Goal: Information Seeking & Learning: Find specific fact

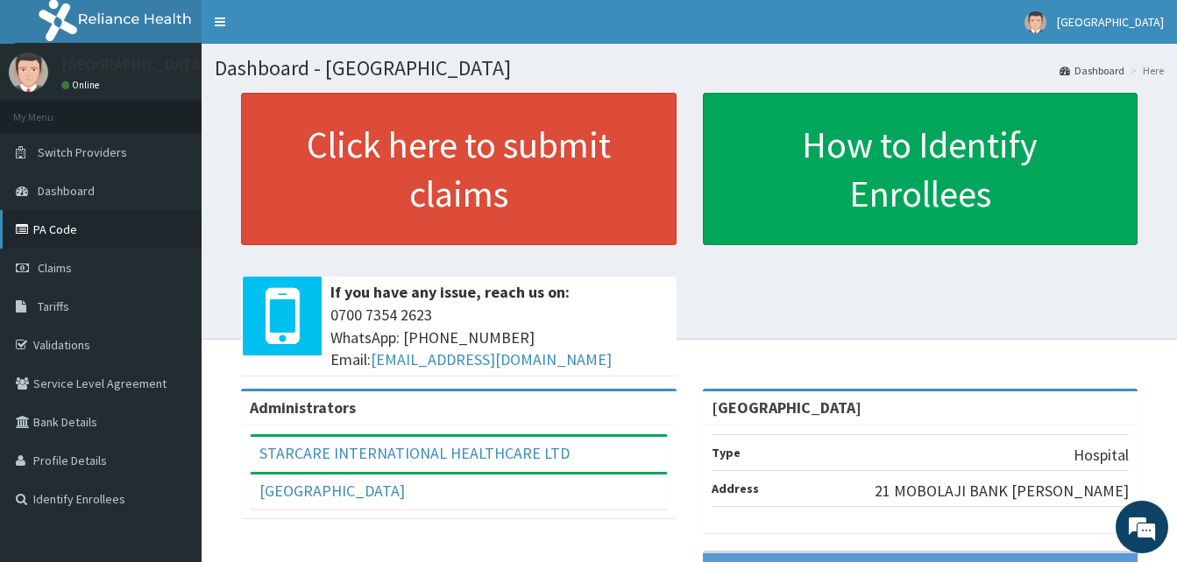
click at [121, 240] on link "PA Code" at bounding box center [101, 229] width 202 height 39
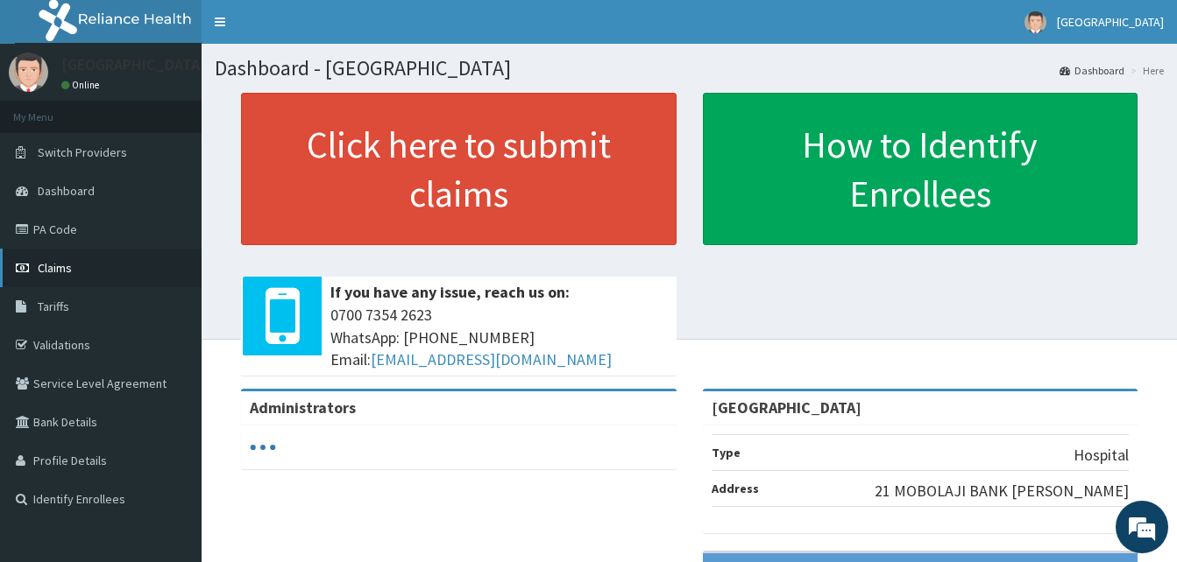
drag, startPoint x: 110, startPoint y: 305, endPoint x: 147, endPoint y: 275, distance: 48.0
click at [110, 304] on link "Tariffs" at bounding box center [101, 306] width 202 height 39
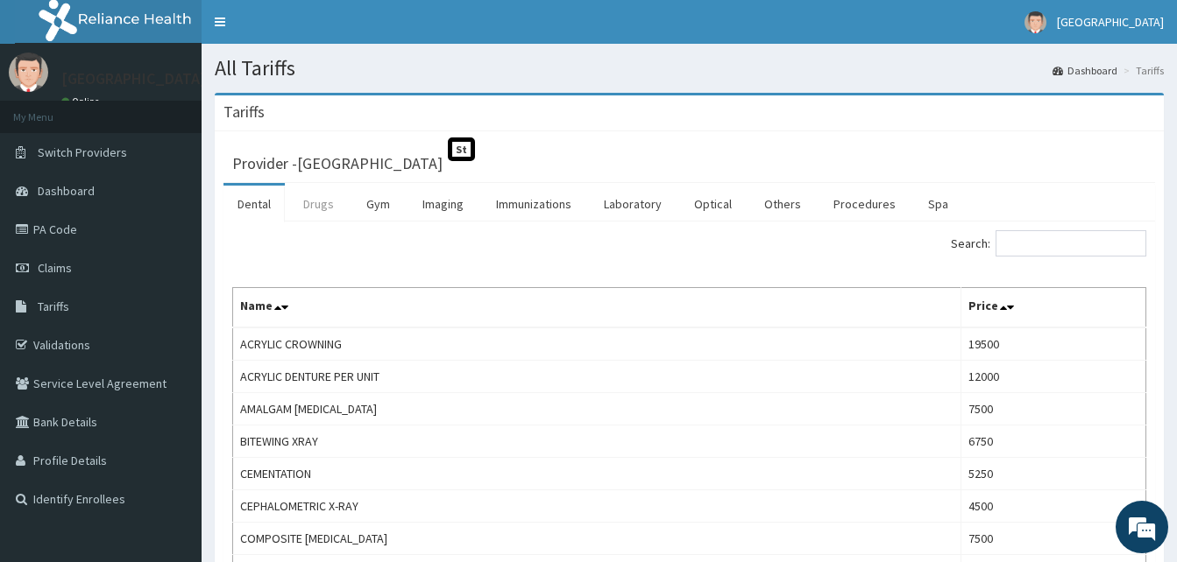
click at [305, 195] on link "Drugs" at bounding box center [318, 204] width 59 height 37
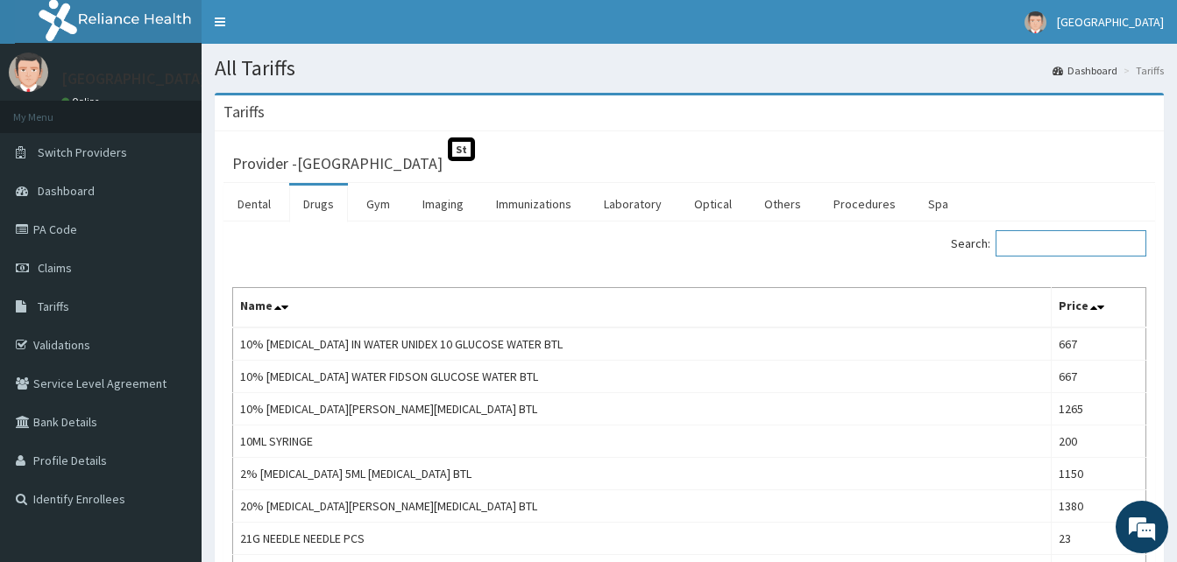
click at [1068, 244] on input "Search:" at bounding box center [1070, 243] width 151 height 26
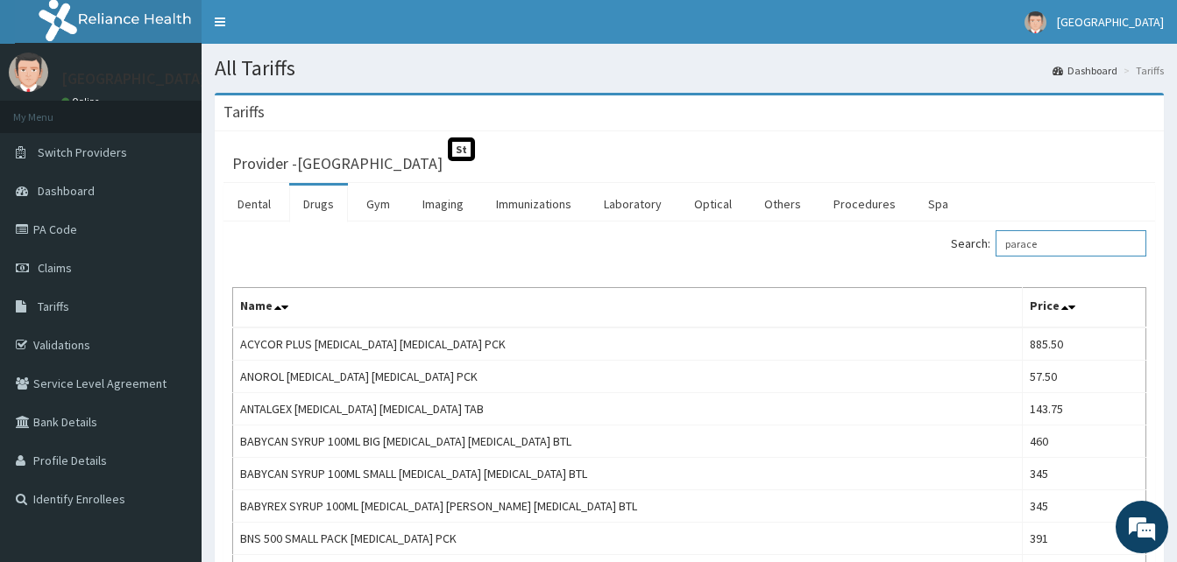
drag, startPoint x: 1058, startPoint y: 244, endPoint x: 913, endPoint y: 245, distance: 145.4
click at [913, 245] on div "Search: parace" at bounding box center [925, 245] width 444 height 31
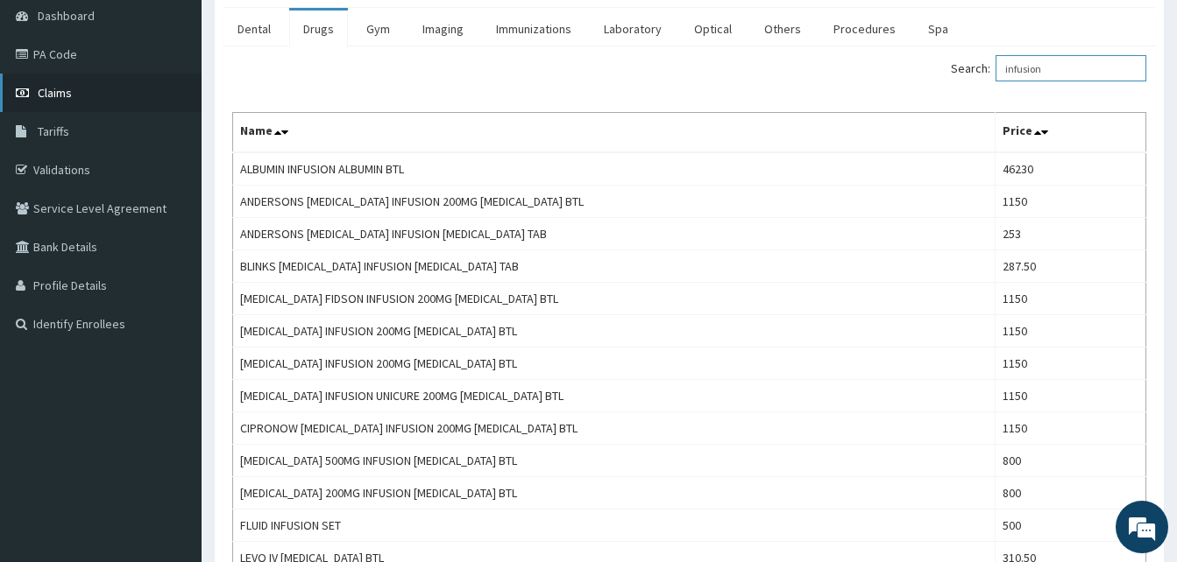
scroll to position [88, 0]
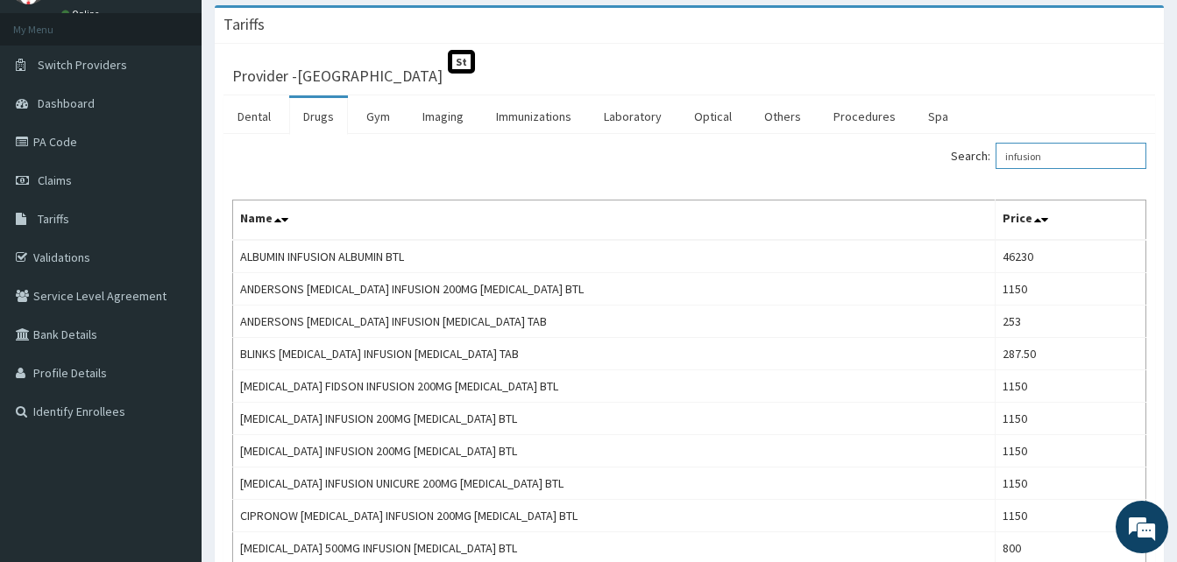
drag, startPoint x: 1067, startPoint y: 163, endPoint x: 996, endPoint y: 153, distance: 71.6
click at [996, 153] on label "Search: infusion" at bounding box center [1048, 156] width 195 height 26
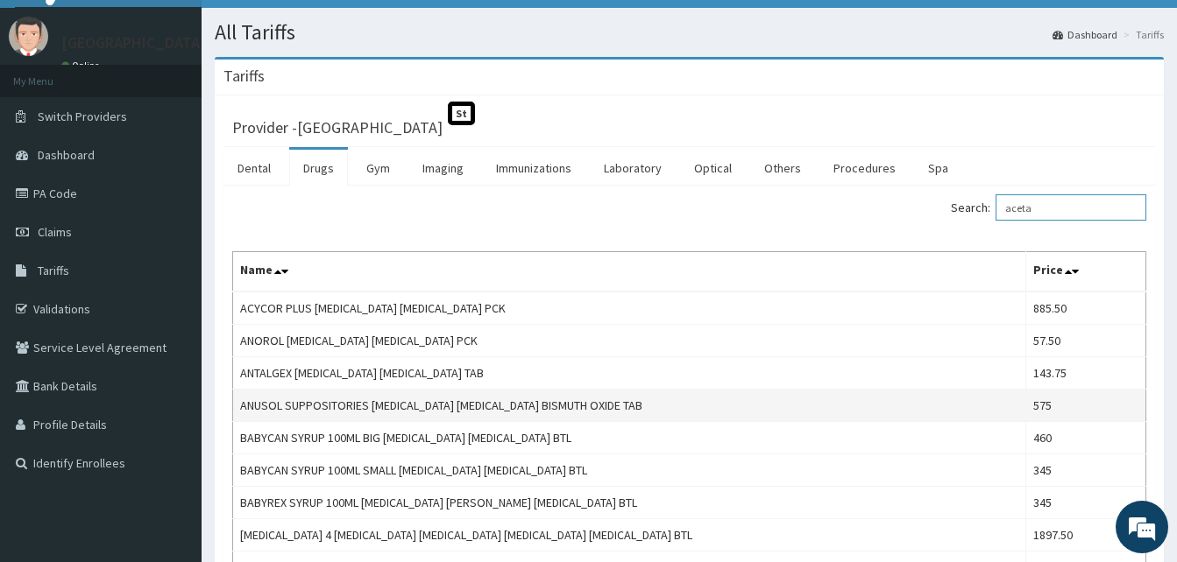
scroll to position [0, 0]
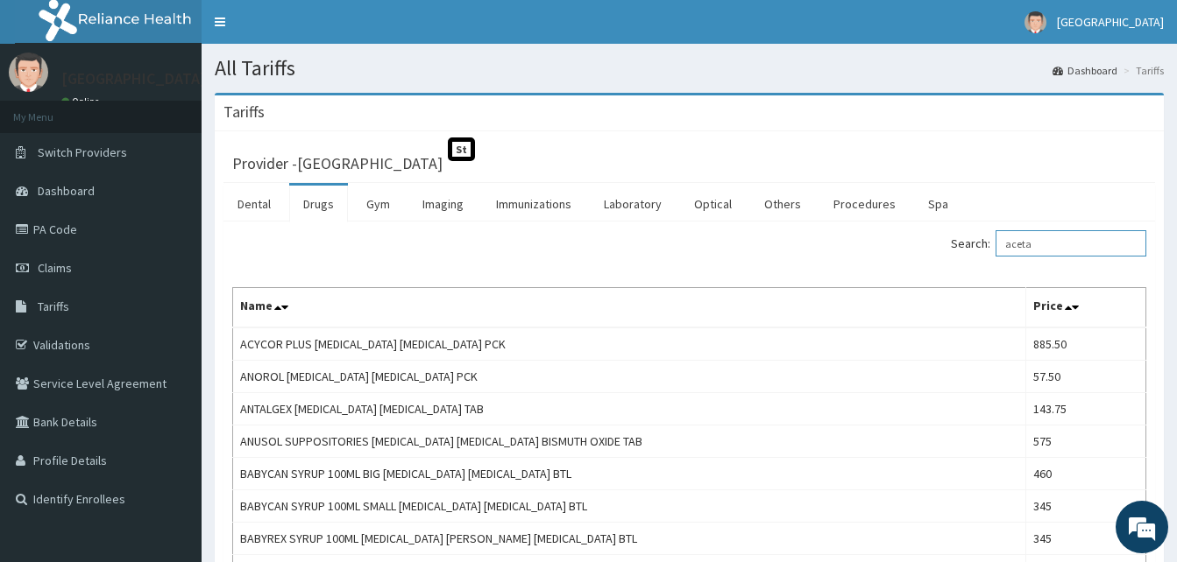
drag, startPoint x: 1057, startPoint y: 246, endPoint x: 834, endPoint y: 238, distance: 222.7
click at [822, 242] on div "Search: aceta" at bounding box center [925, 245] width 444 height 31
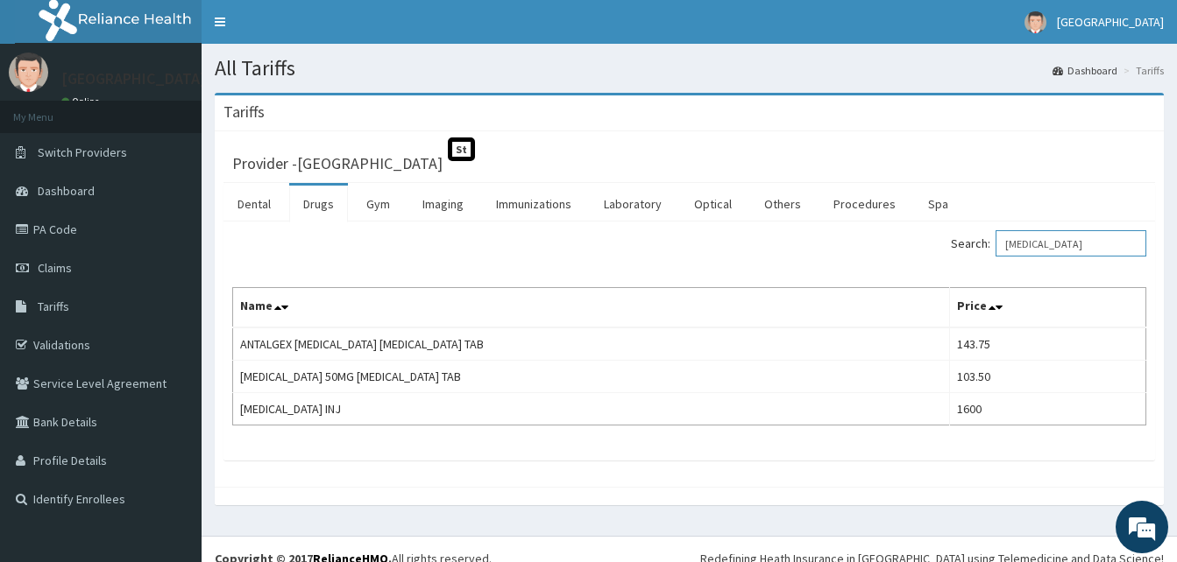
drag, startPoint x: 1068, startPoint y: 242, endPoint x: 965, endPoint y: 243, distance: 102.5
click at [965, 243] on div "Search: [MEDICAL_DATA]" at bounding box center [925, 245] width 444 height 31
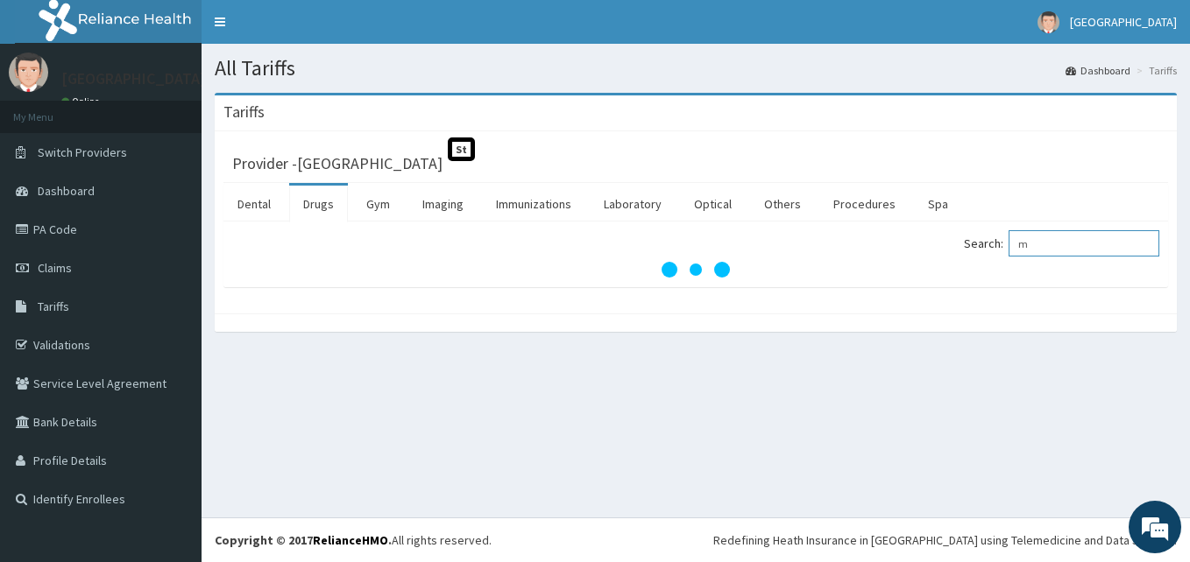
drag, startPoint x: 1051, startPoint y: 237, endPoint x: 1020, endPoint y: 237, distance: 31.5
click at [1020, 237] on label "Search: m" at bounding box center [1061, 243] width 195 height 26
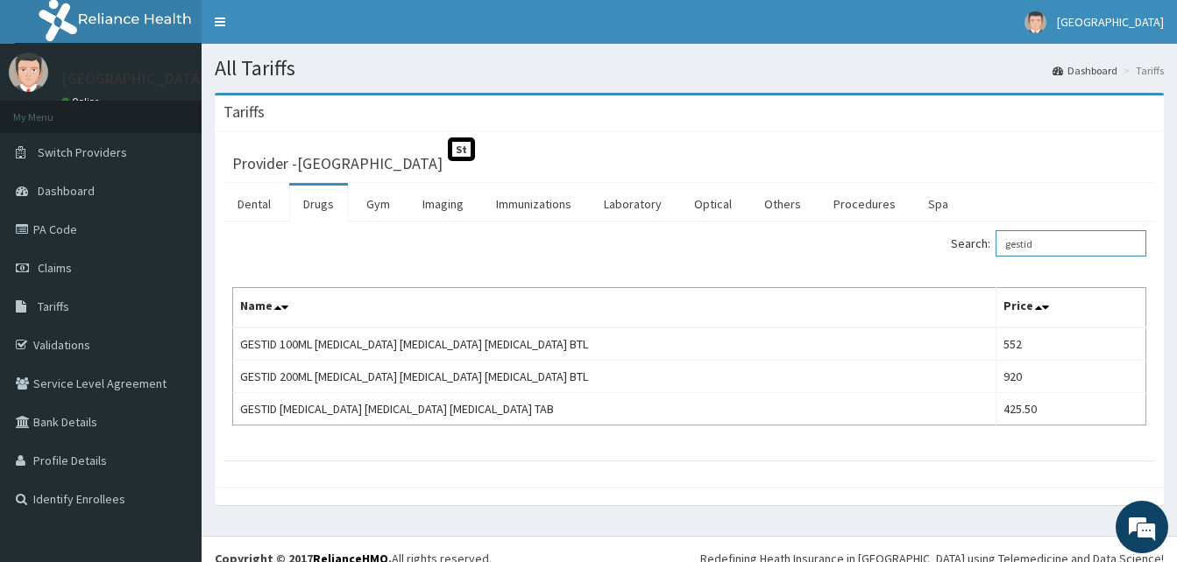
drag, startPoint x: 1067, startPoint y: 242, endPoint x: 934, endPoint y: 230, distance: 133.7
click at [936, 251] on div "Search: gestid" at bounding box center [925, 245] width 444 height 31
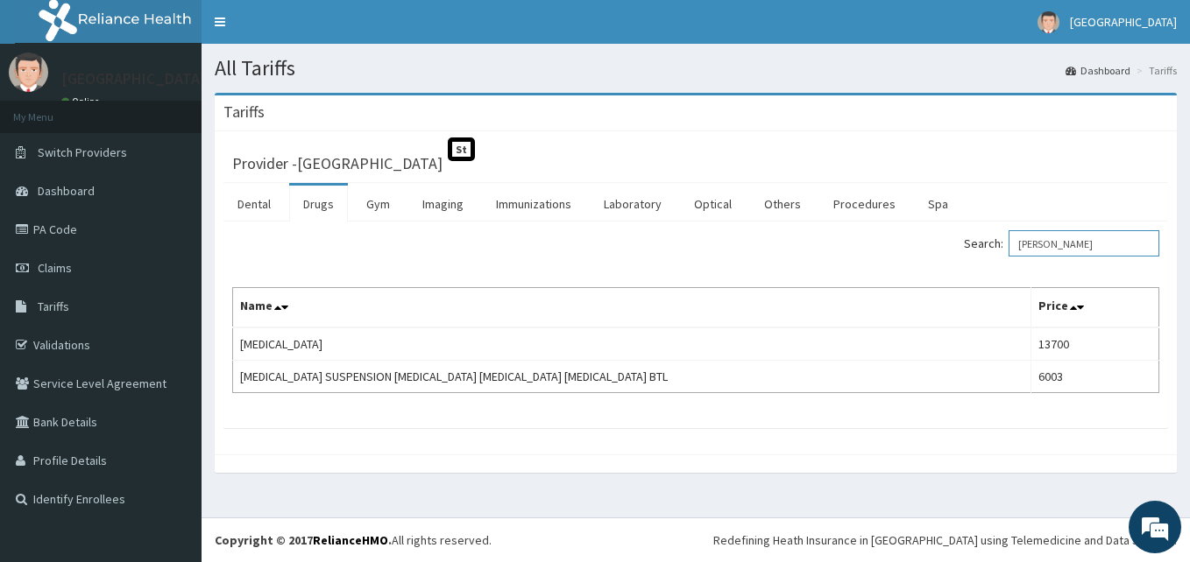
drag, startPoint x: 1061, startPoint y: 237, endPoint x: 980, endPoint y: 211, distance: 84.5
click at [985, 244] on label "Search: [PERSON_NAME]" at bounding box center [1061, 243] width 195 height 26
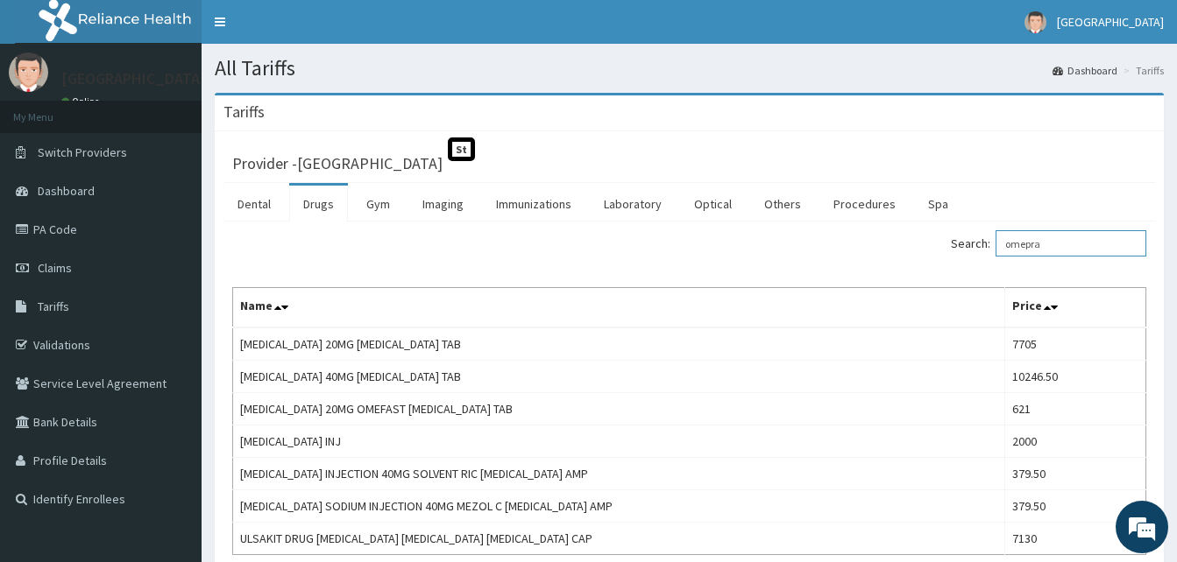
scroll to position [88, 0]
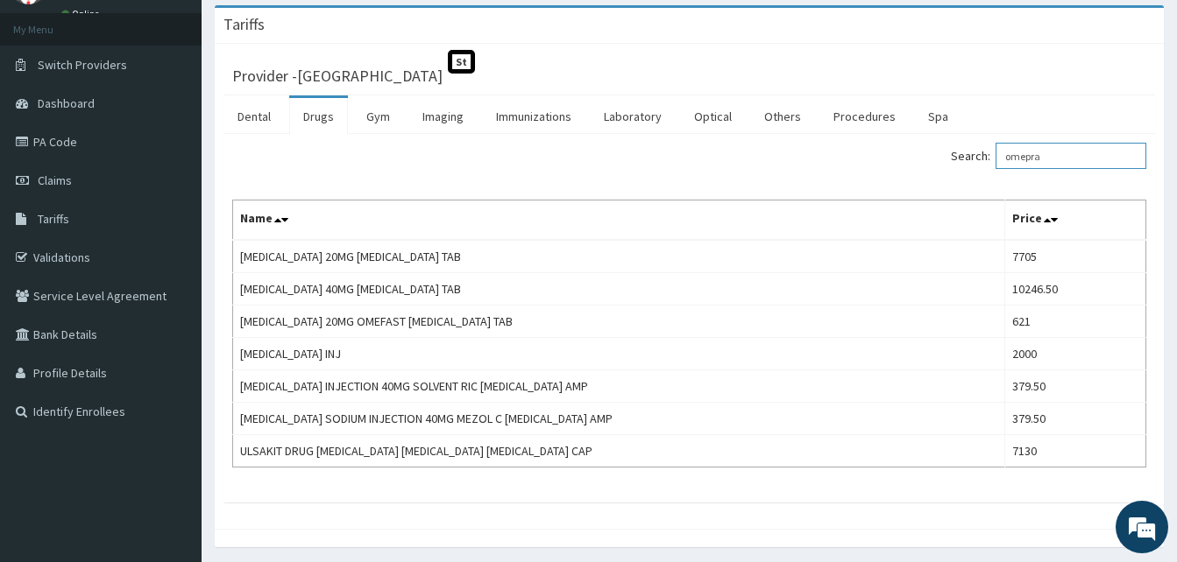
drag, startPoint x: 1060, startPoint y: 152, endPoint x: 939, endPoint y: 158, distance: 121.1
click at [939, 158] on div "Search: omepra" at bounding box center [925, 158] width 444 height 31
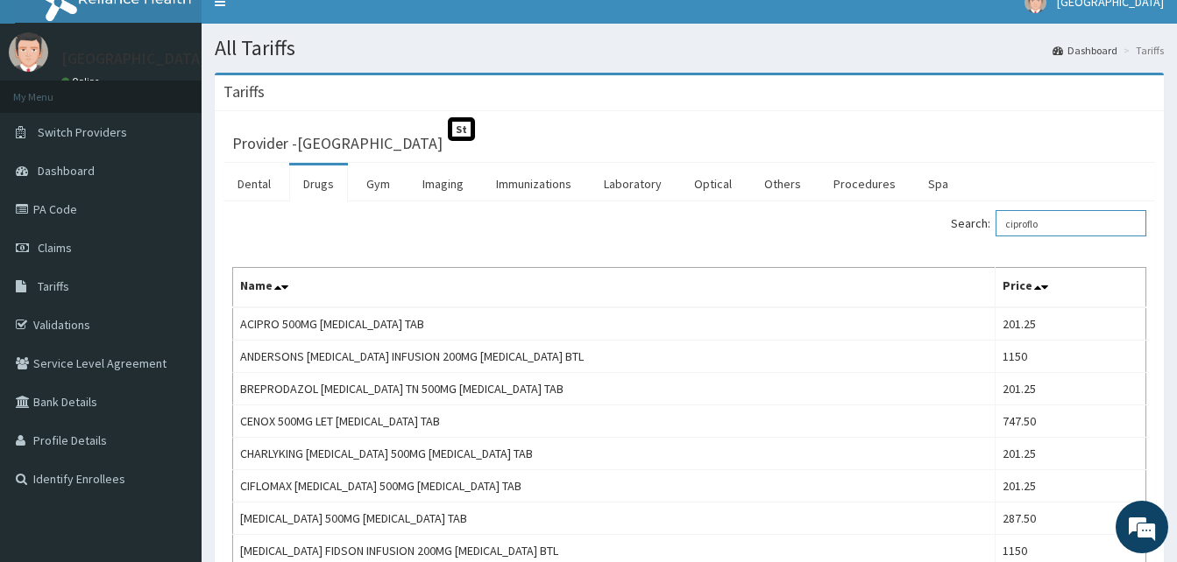
scroll to position [0, 0]
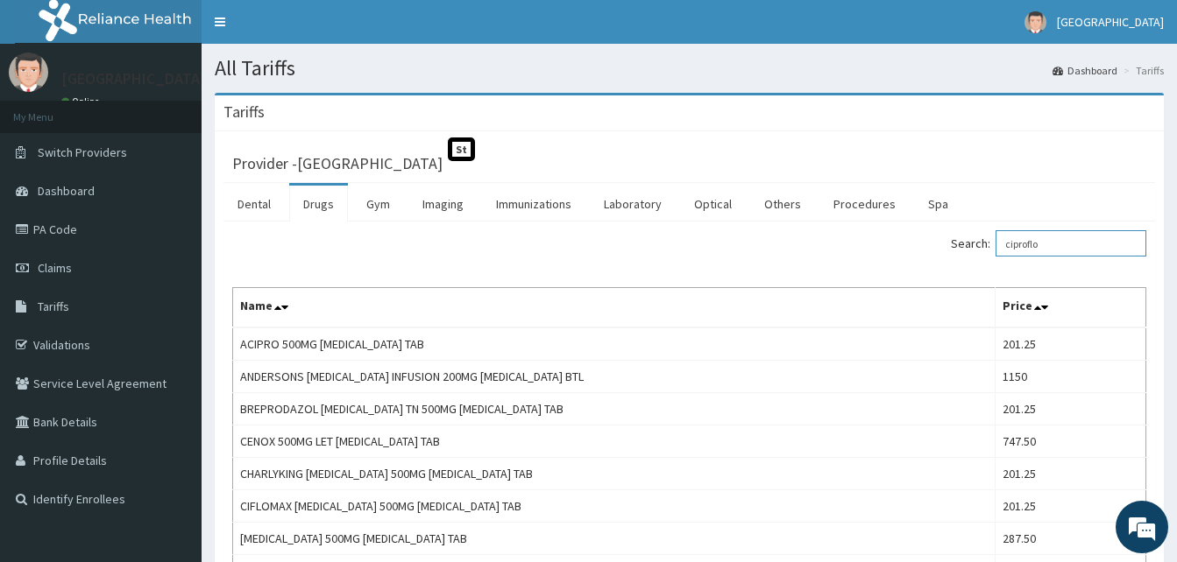
drag, startPoint x: 1086, startPoint y: 246, endPoint x: 839, endPoint y: 183, distance: 254.1
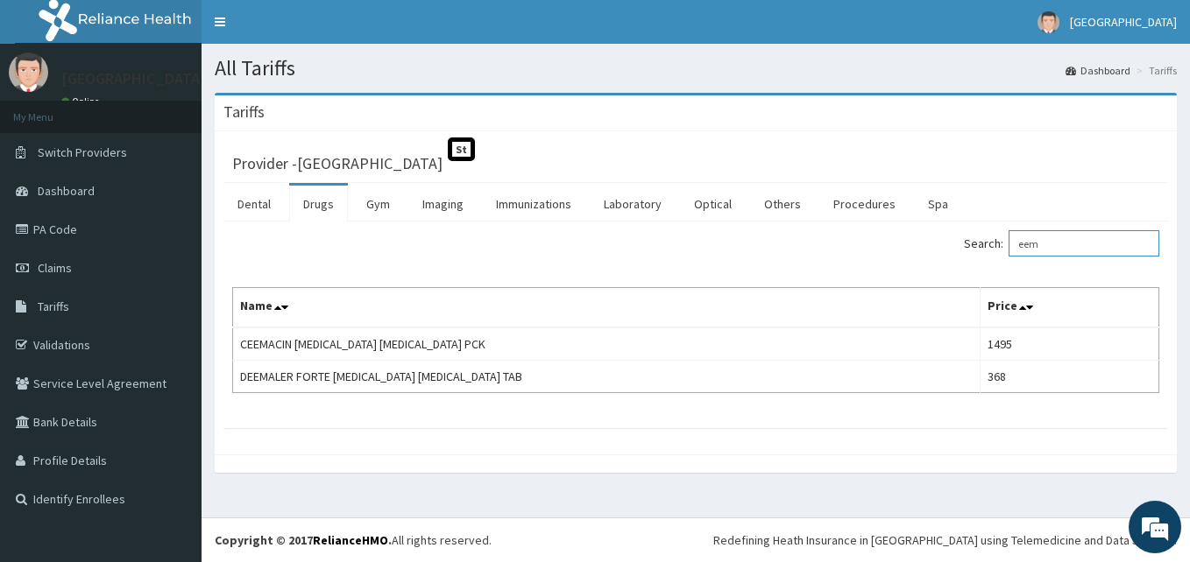
drag, startPoint x: 1064, startPoint y: 239, endPoint x: 984, endPoint y: 247, distance: 80.1
click at [984, 247] on label "Search: eem" at bounding box center [1061, 243] width 195 height 26
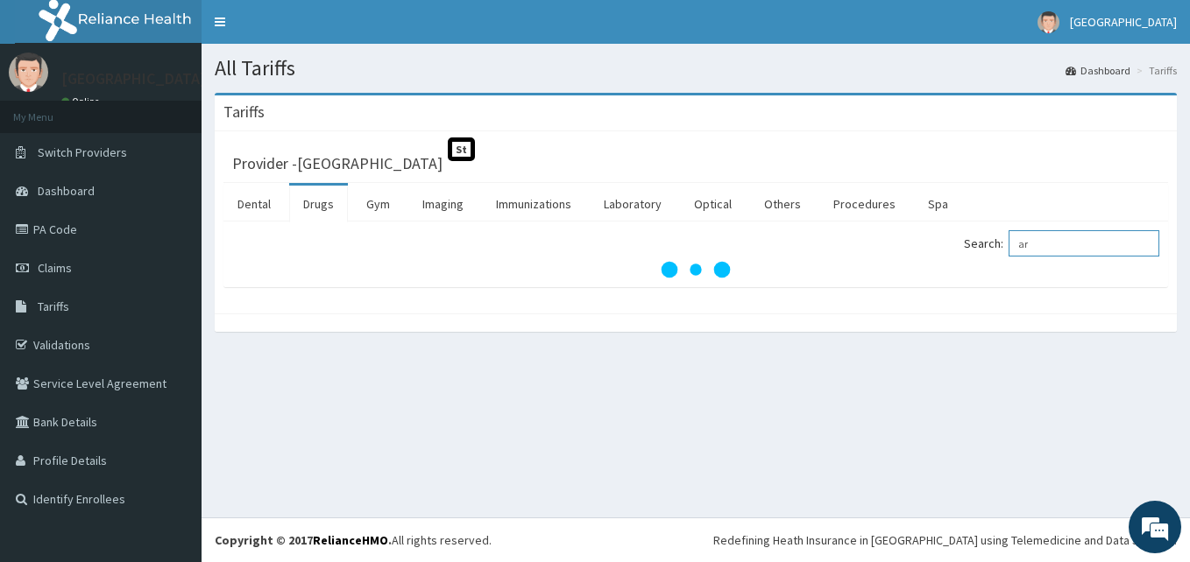
type input "a"
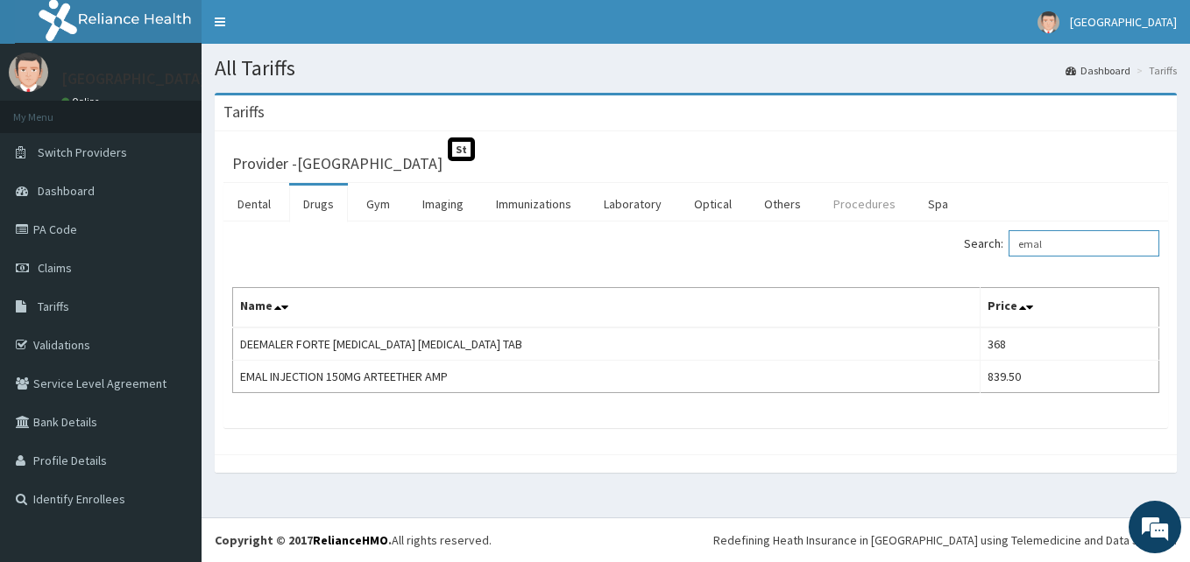
drag, startPoint x: 1080, startPoint y: 242, endPoint x: 869, endPoint y: 215, distance: 212.9
click at [863, 251] on div "Search: emal" at bounding box center [934, 245] width 450 height 31
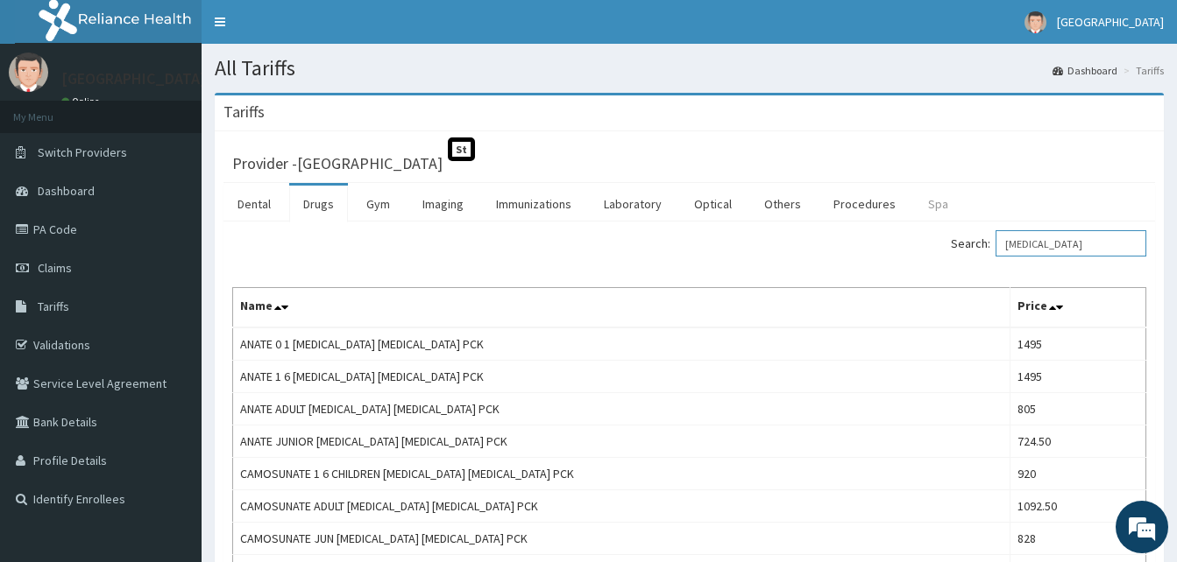
drag, startPoint x: 1093, startPoint y: 252, endPoint x: 947, endPoint y: 210, distance: 151.4
click at [938, 247] on div "Search: [MEDICAL_DATA]" at bounding box center [925, 245] width 444 height 31
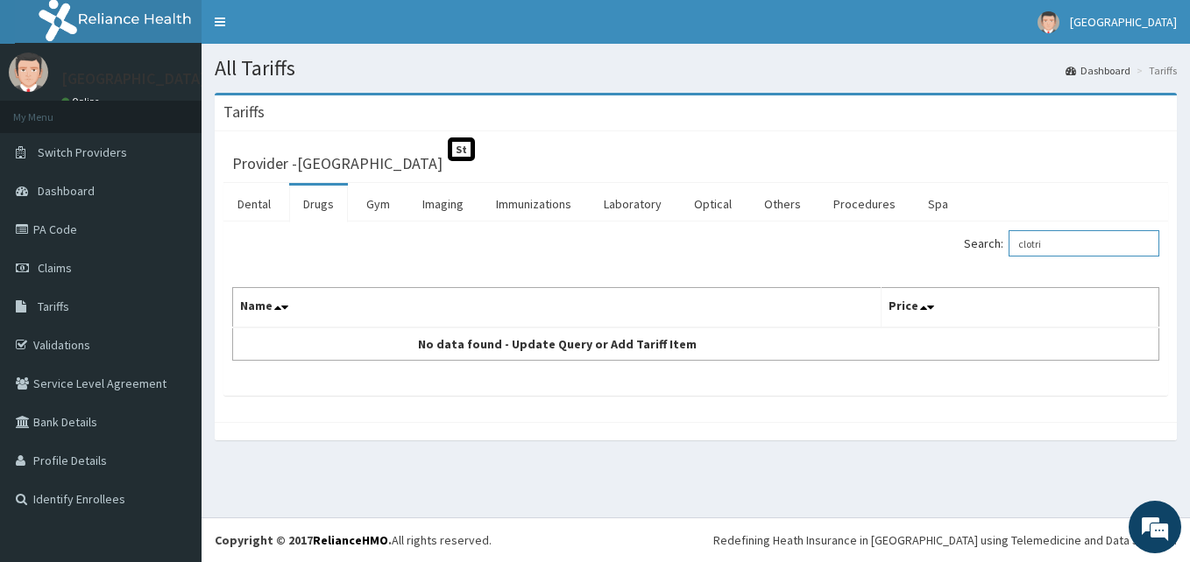
drag, startPoint x: 1079, startPoint y: 241, endPoint x: 916, endPoint y: 181, distance: 174.3
click at [916, 192] on div "Dental Drugs Gym Imaging Immunizations Laboratory Optical Others Procedures Spa…" at bounding box center [695, 289] width 944 height 213
type input "m"
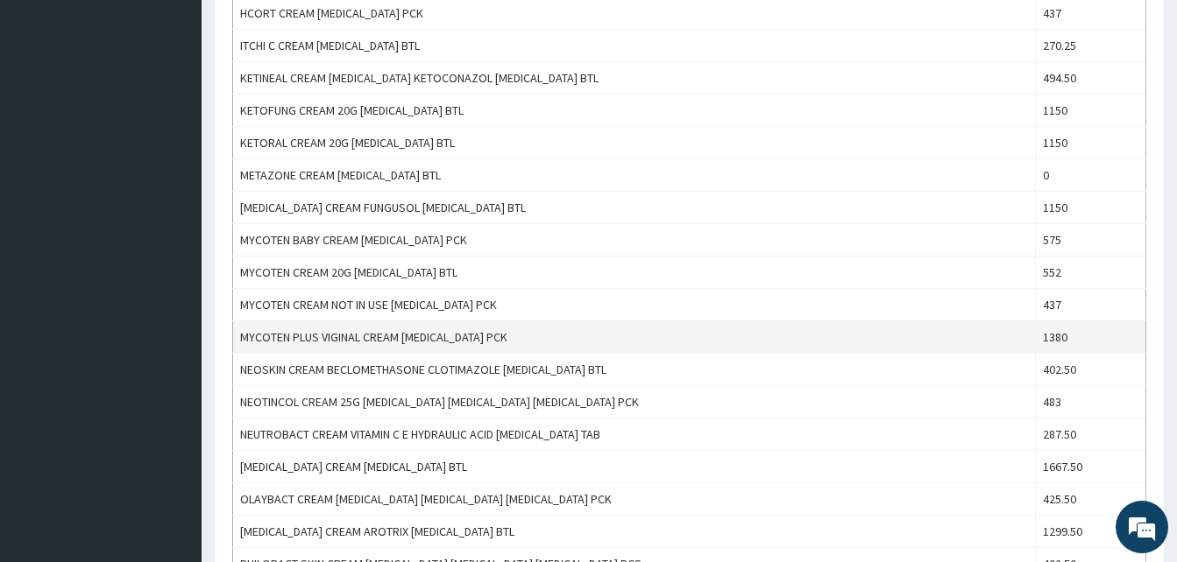
scroll to position [1139, 0]
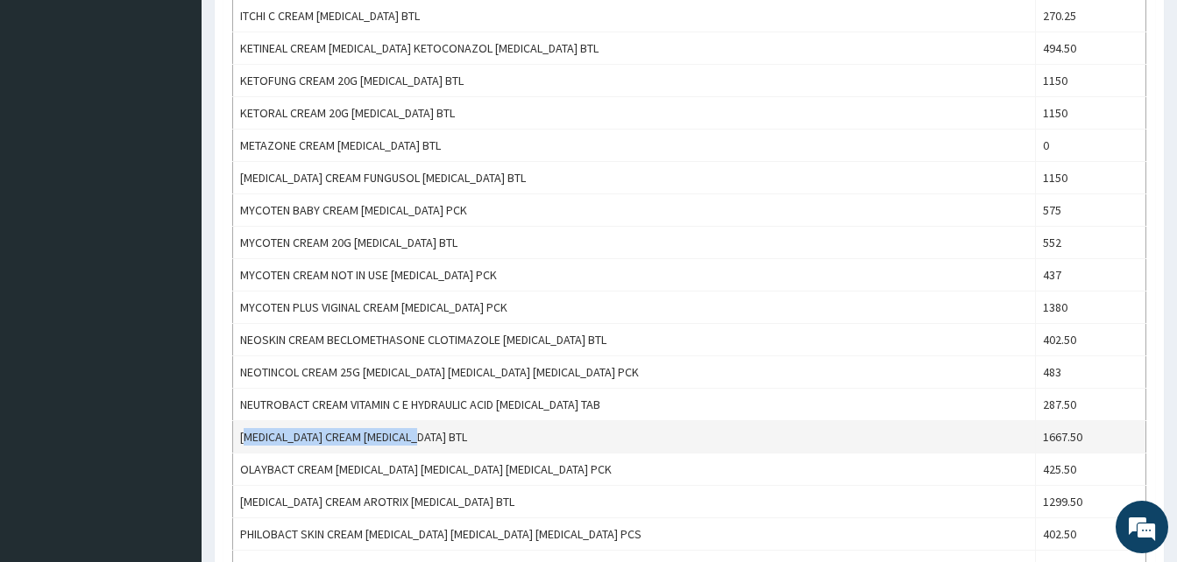
drag, startPoint x: 431, startPoint y: 440, endPoint x: 244, endPoint y: 437, distance: 186.6
click at [244, 437] on td "[MEDICAL_DATA] CREAM [MEDICAL_DATA] BTL" at bounding box center [634, 437] width 803 height 32
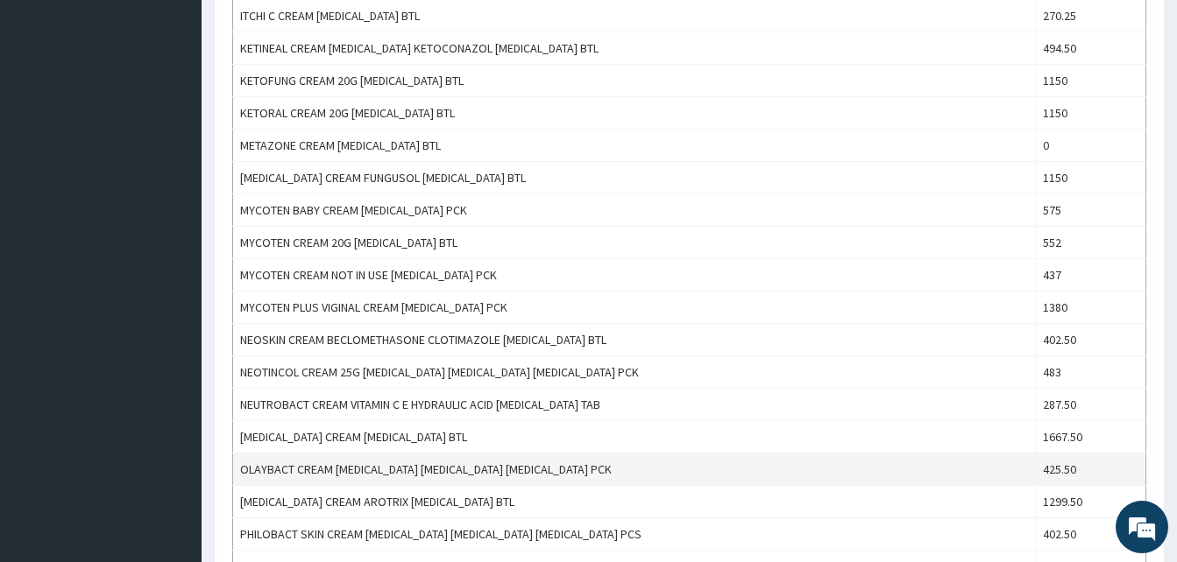
drag, startPoint x: 246, startPoint y: 436, endPoint x: 441, endPoint y: 456, distance: 195.5
click at [441, 456] on td "OLAYBACT CREAM [MEDICAL_DATA] [MEDICAL_DATA] [MEDICAL_DATA] PCK" at bounding box center [634, 470] width 803 height 32
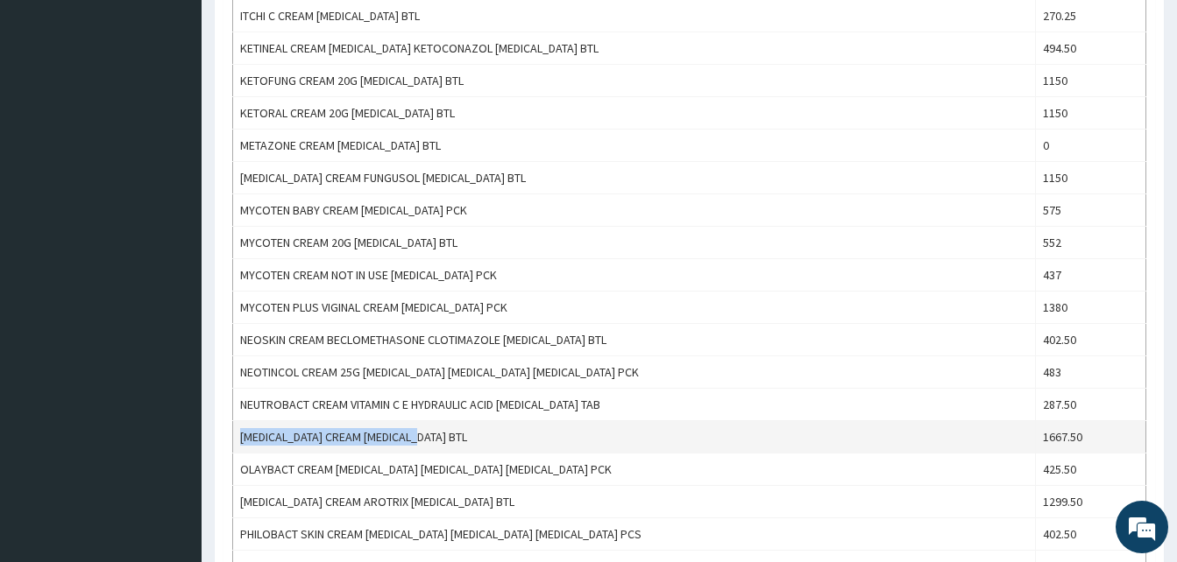
drag, startPoint x: 434, startPoint y: 433, endPoint x: 240, endPoint y: 449, distance: 194.3
click at [240, 449] on td "[MEDICAL_DATA] CREAM [MEDICAL_DATA] BTL" at bounding box center [634, 437] width 803 height 32
copy td "[MEDICAL_DATA] CREAM [MEDICAL_DATA] BTL"
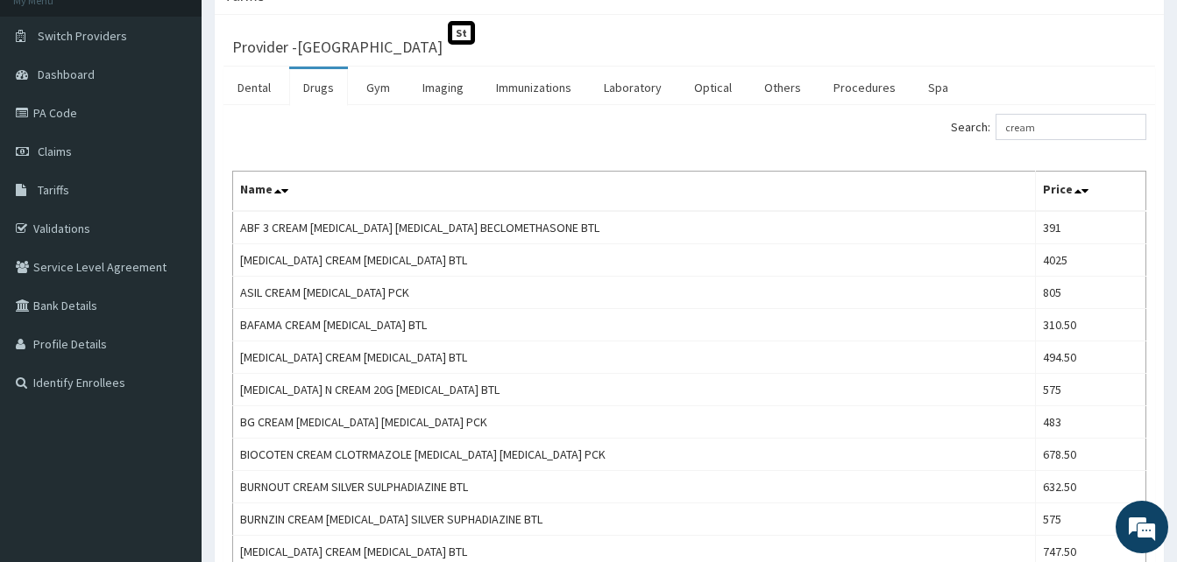
scroll to position [0, 0]
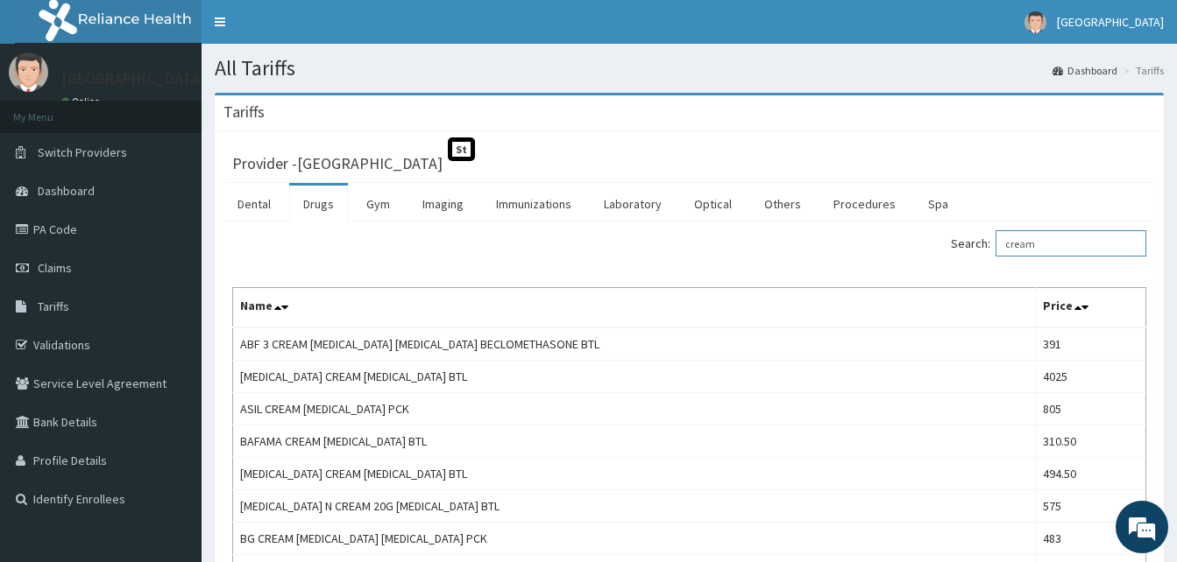
drag, startPoint x: 1059, startPoint y: 232, endPoint x: 949, endPoint y: 230, distance: 110.4
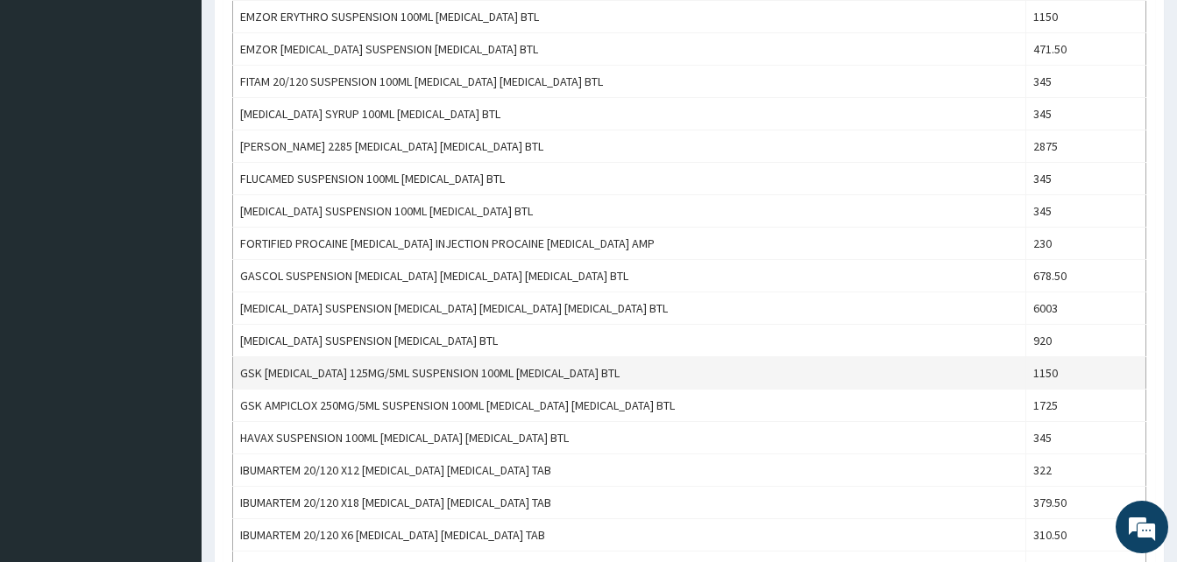
scroll to position [1227, 0]
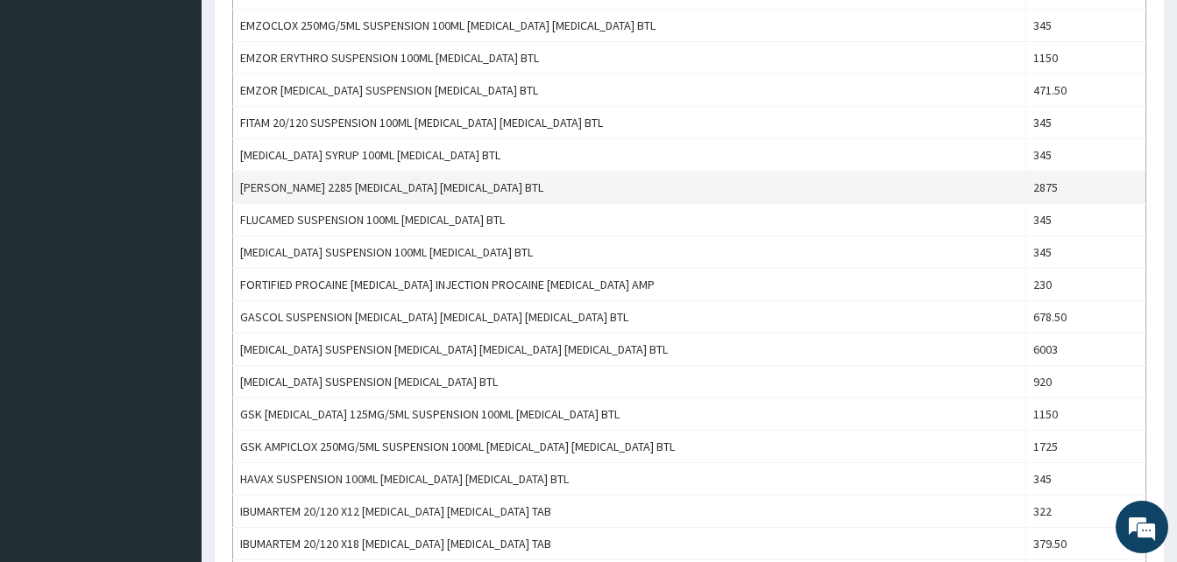
type input "suspen"
drag, startPoint x: 497, startPoint y: 187, endPoint x: 236, endPoint y: 197, distance: 261.3
click at [236, 201] on td "[PERSON_NAME] 2285 [MEDICAL_DATA] [MEDICAL_DATA] BTL" at bounding box center [629, 188] width 793 height 32
copy td "[PERSON_NAME] 2285 [MEDICAL_DATA] [MEDICAL_DATA] BTL"
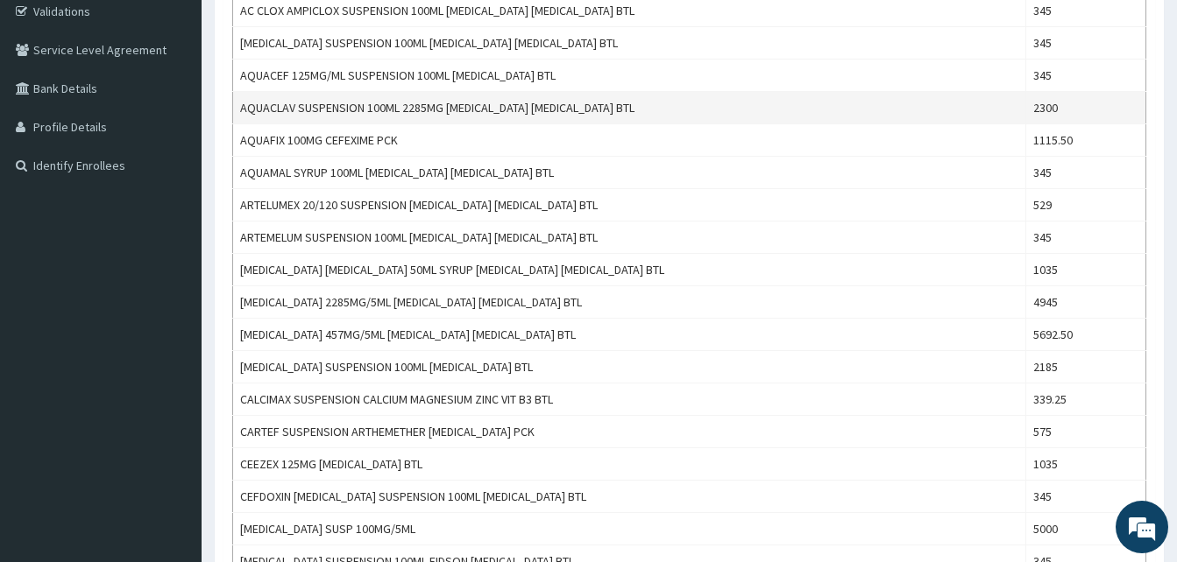
scroll to position [0, 0]
